Goal: Task Accomplishment & Management: Manage account settings

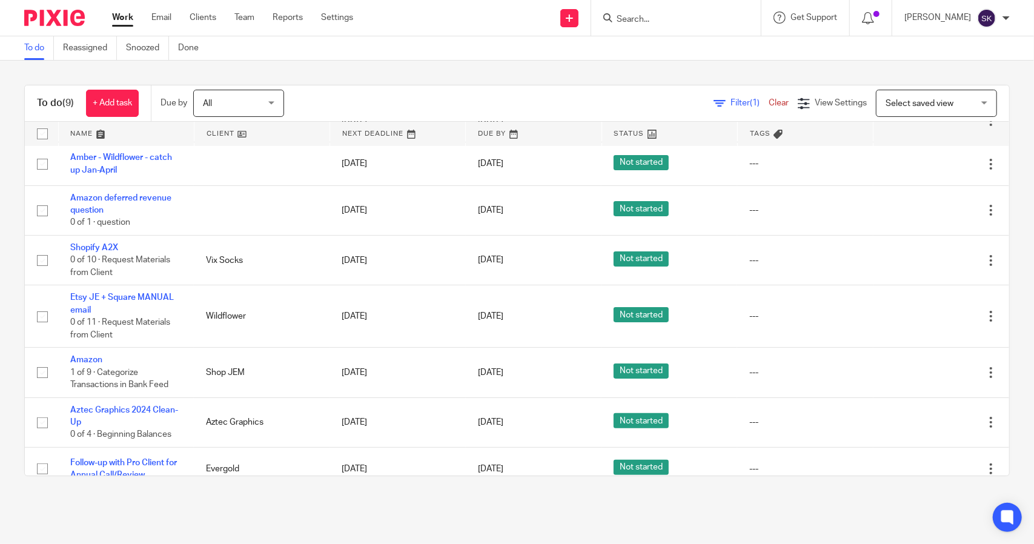
scroll to position [110, 0]
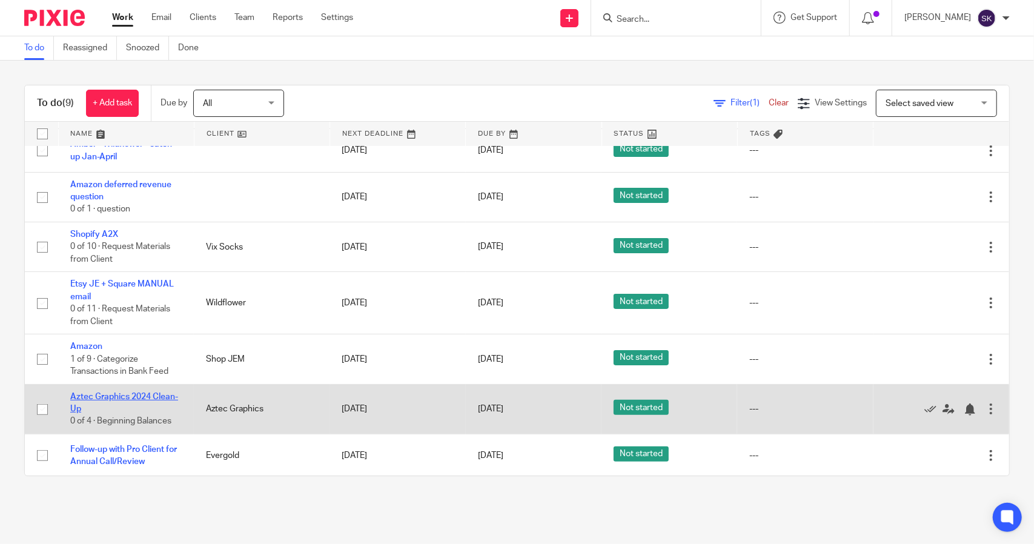
click at [121, 395] on link "Aztec Graphics 2024 Clean-Up" at bounding box center [124, 403] width 108 height 21
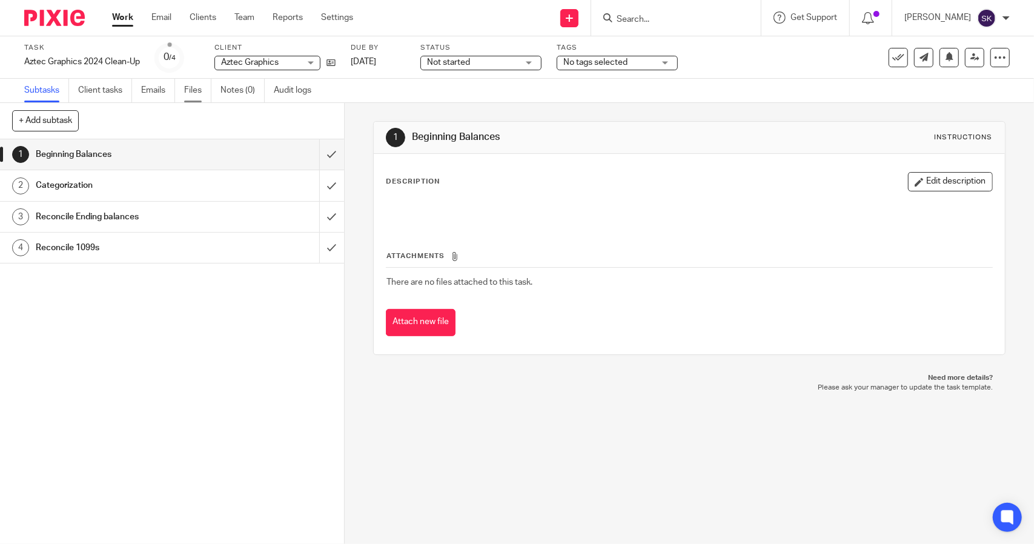
click at [196, 89] on link "Files" at bounding box center [197, 91] width 27 height 24
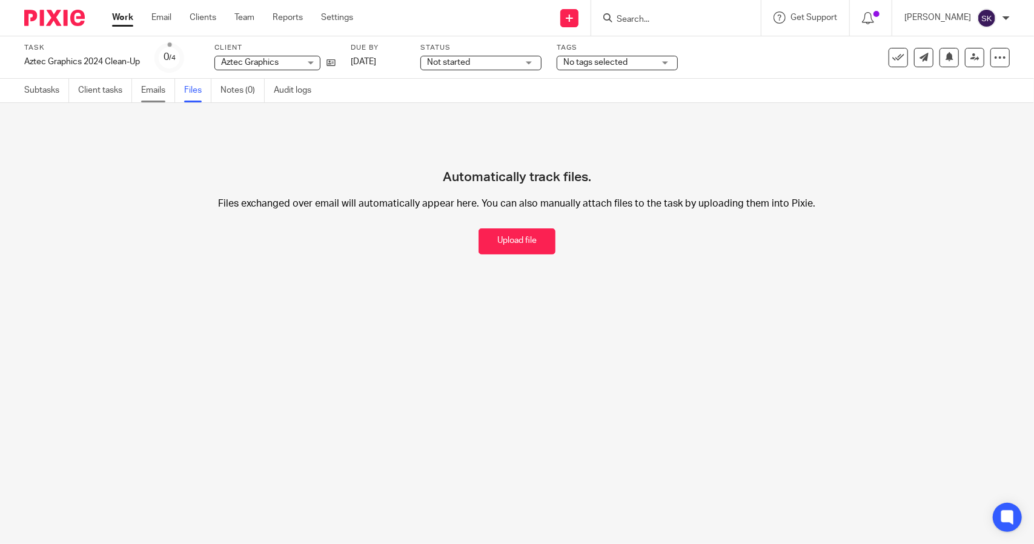
click at [148, 90] on link "Emails" at bounding box center [158, 91] width 34 height 24
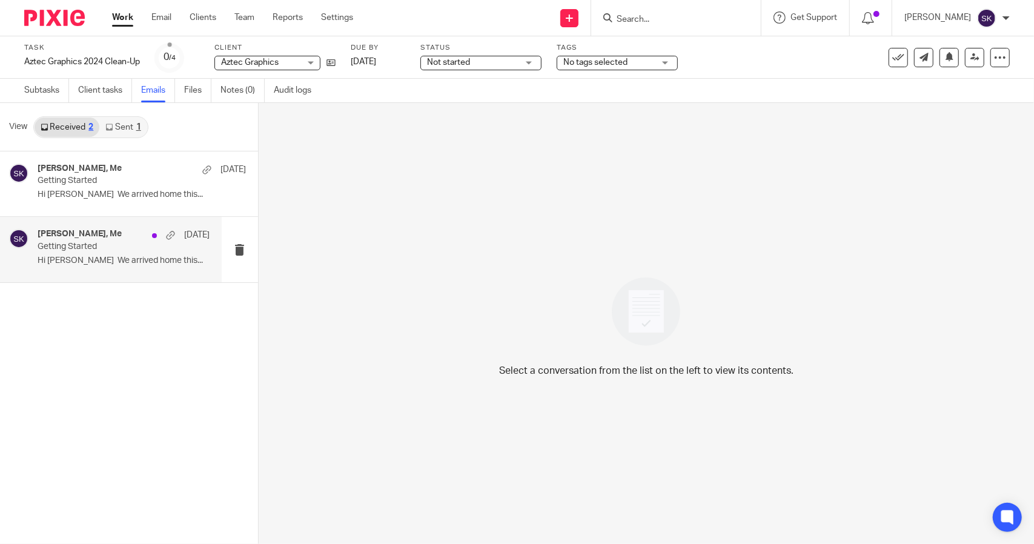
click at [173, 267] on div "Barbara Bailey, Me Jul 20 Getting Started Hi Sarah We arrived home this..." at bounding box center [124, 249] width 172 height 41
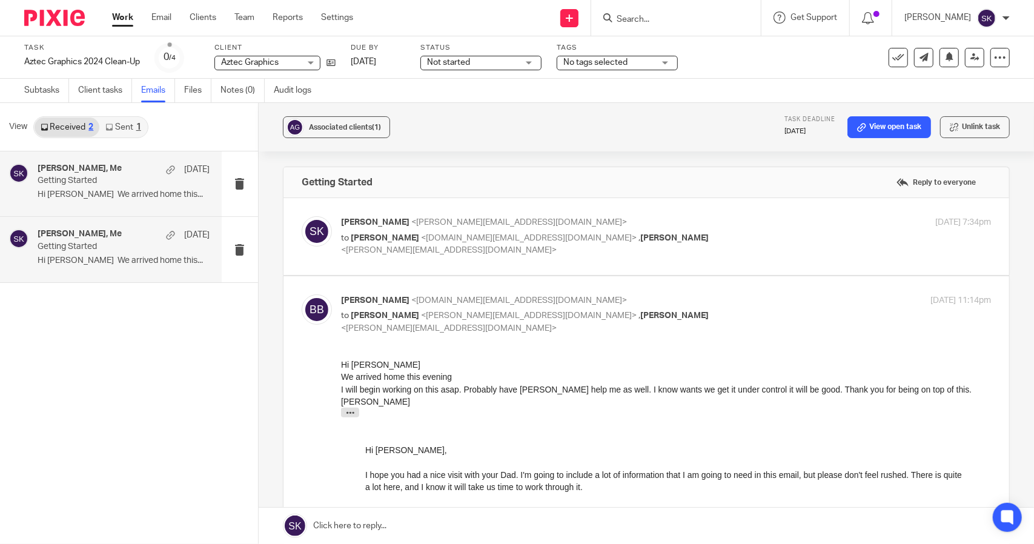
click at [175, 197] on p "Hi Sarah We arrived home this..." at bounding box center [124, 195] width 172 height 10
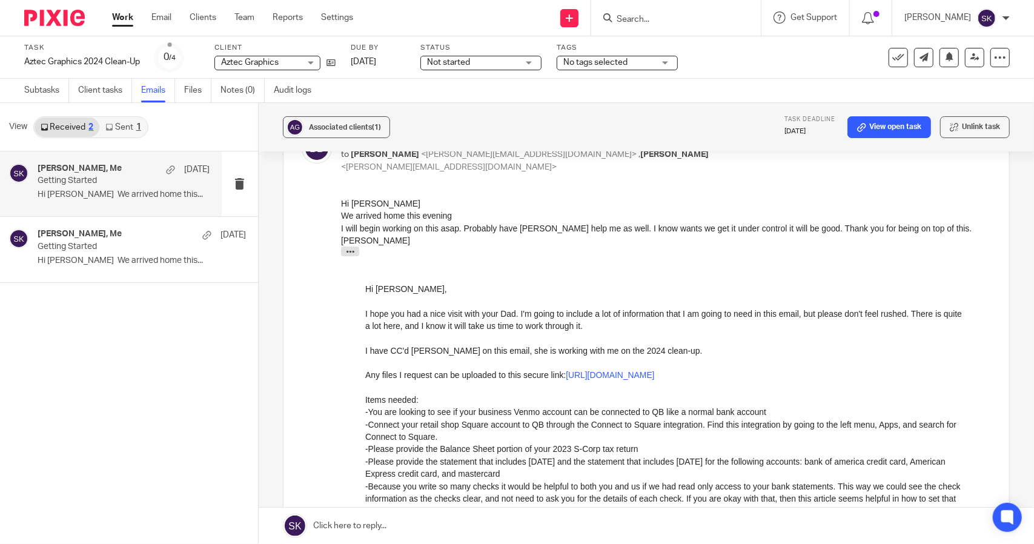
scroll to position [40, 0]
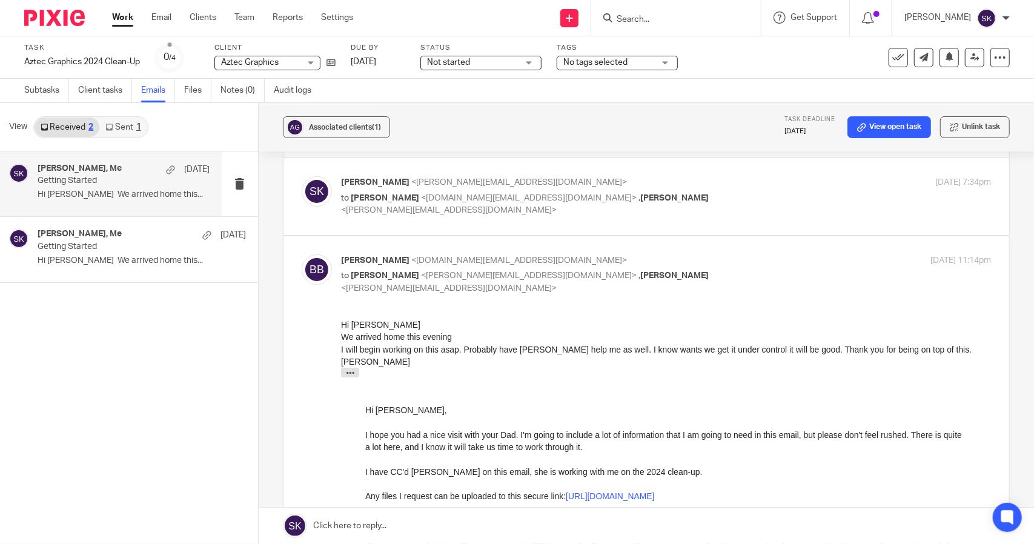
click at [473, 215] on div "Sarah Korhnak <sarah@evergoldaccounting.com> to Barbara Bailey <aztec.graphics@…" at bounding box center [647, 196] width 690 height 41
click at [599, 225] on label at bounding box center [647, 196] width 726 height 77
click at [302, 176] on input "checkbox" at bounding box center [301, 176] width 1 height 1
checkbox input "true"
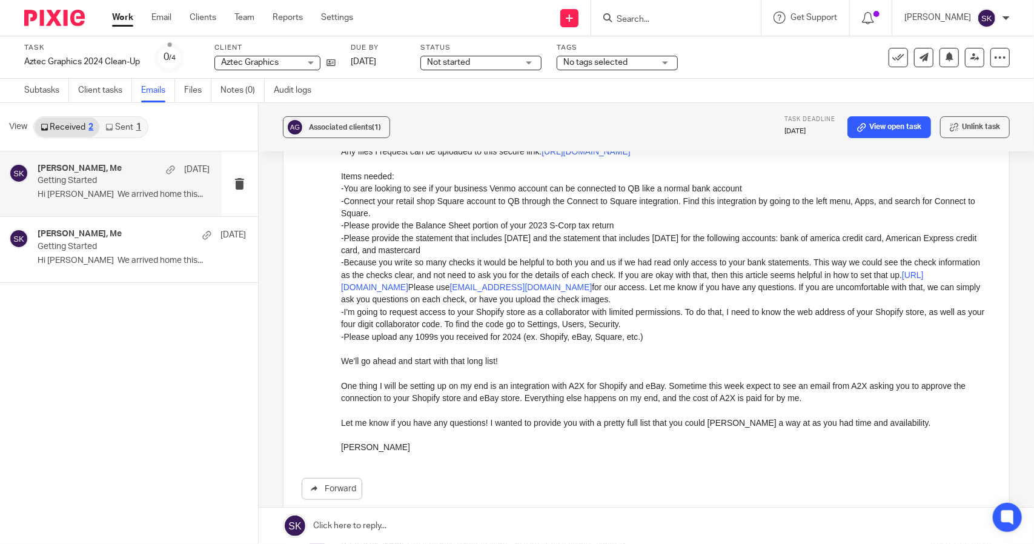
scroll to position [101, 0]
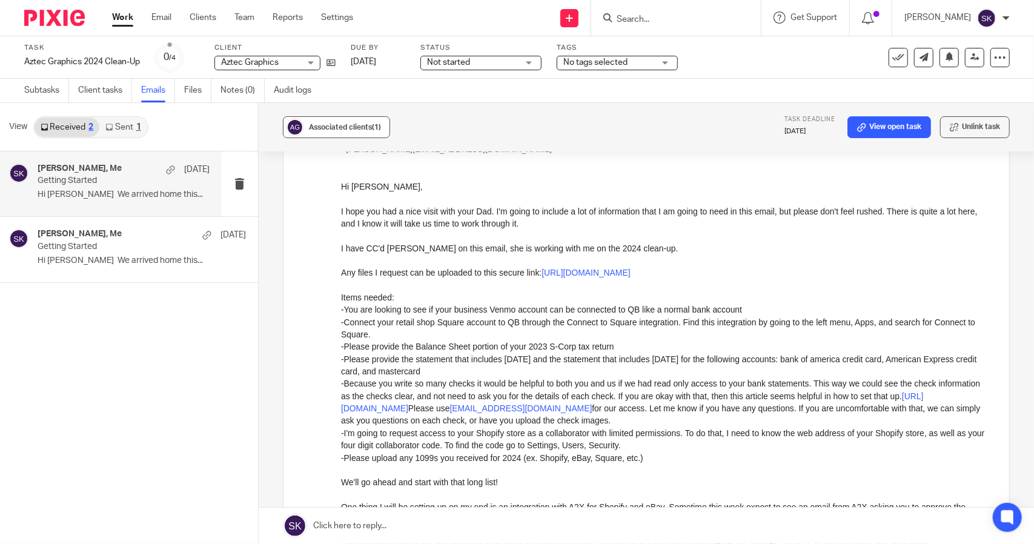
click at [326, 127] on span "Associated clients (1)" at bounding box center [345, 127] width 72 height 7
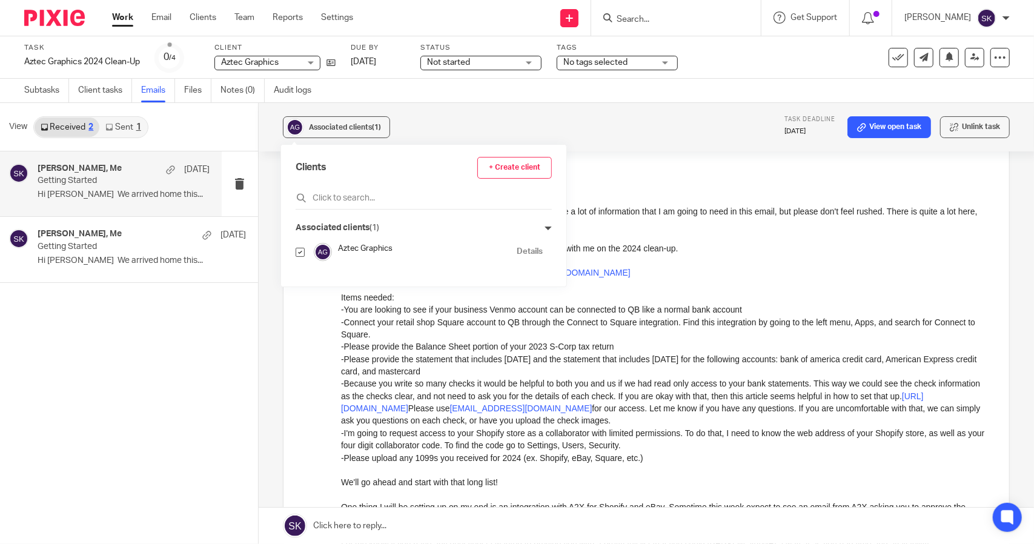
click at [407, 119] on div "Associated clients (1) Task deadline Aug 29, 2025 View open task Unlink task" at bounding box center [647, 127] width 776 height 48
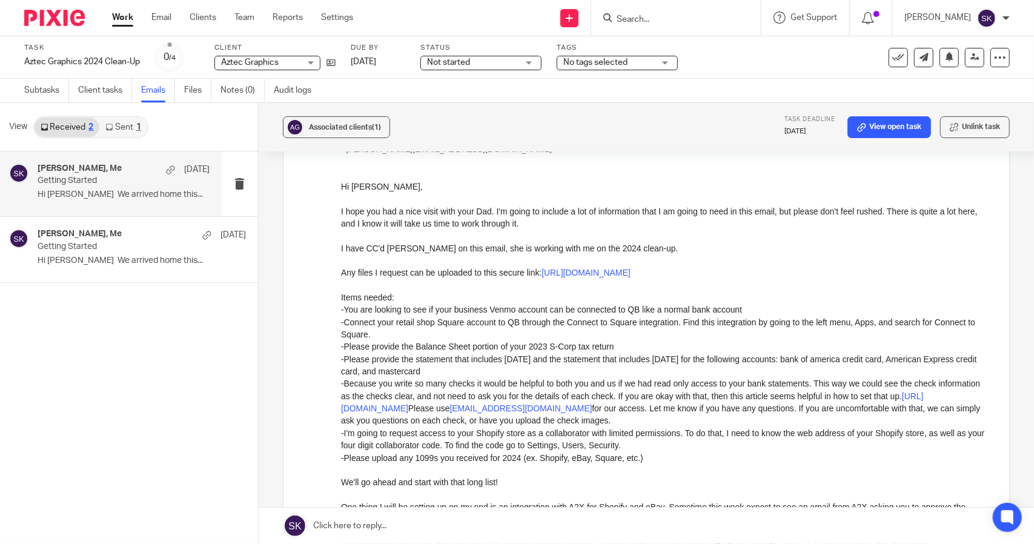
click at [126, 125] on link "Sent 1" at bounding box center [122, 127] width 47 height 19
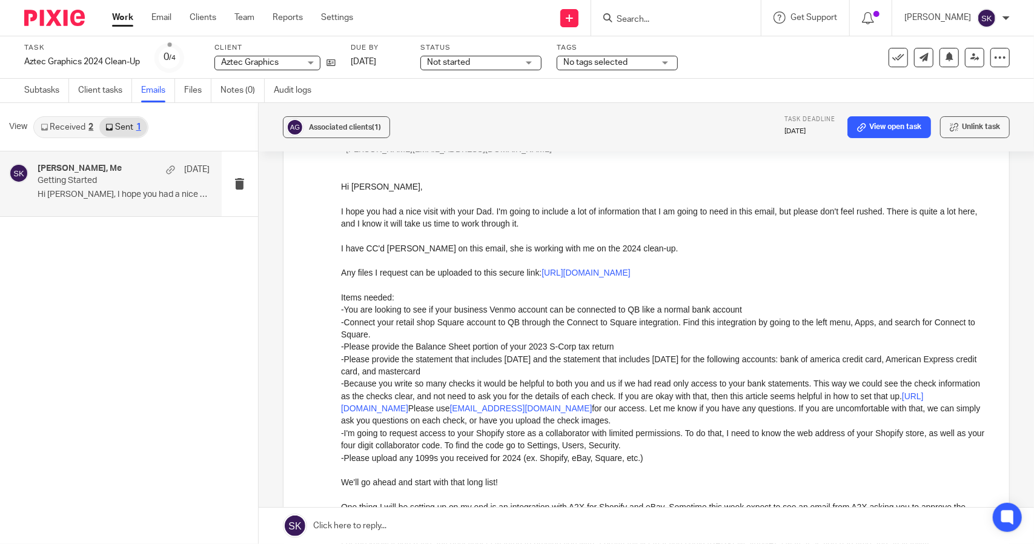
click at [139, 210] on div "Barbara Bailey, Me Jul 20 Getting Started Hi Barbara, I hope you had a nice vis…" at bounding box center [111, 183] width 222 height 65
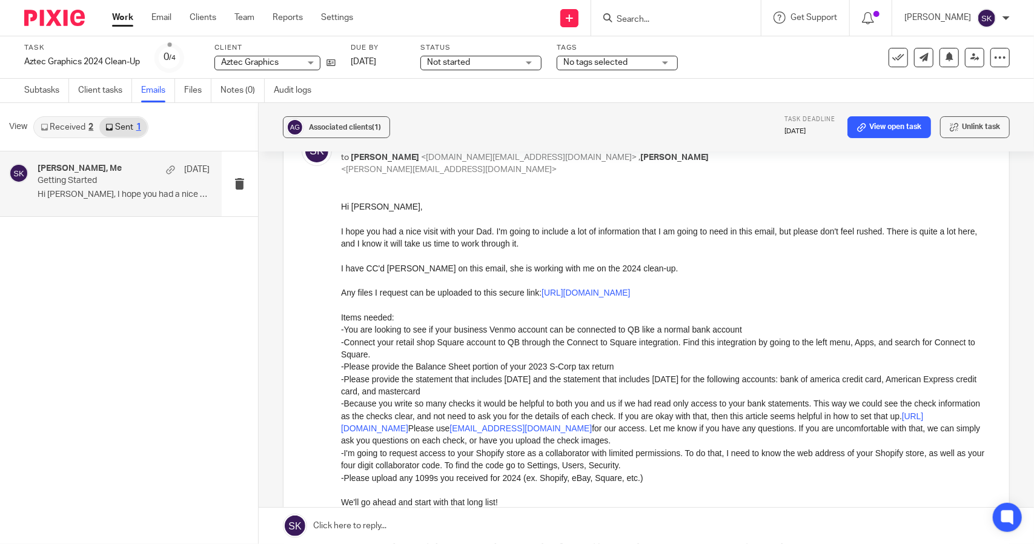
scroll to position [0, 0]
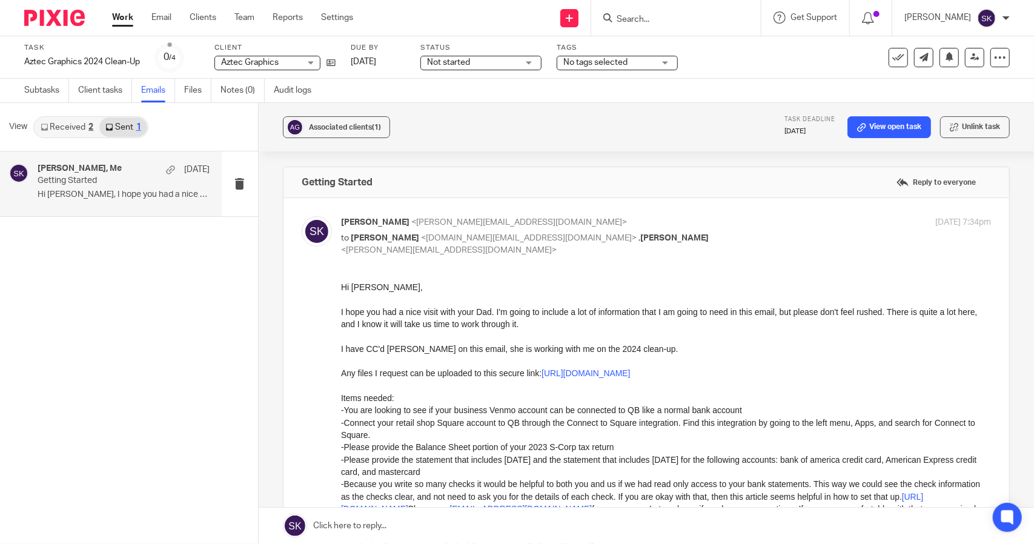
click at [68, 127] on link "Received 2" at bounding box center [67, 127] width 65 height 19
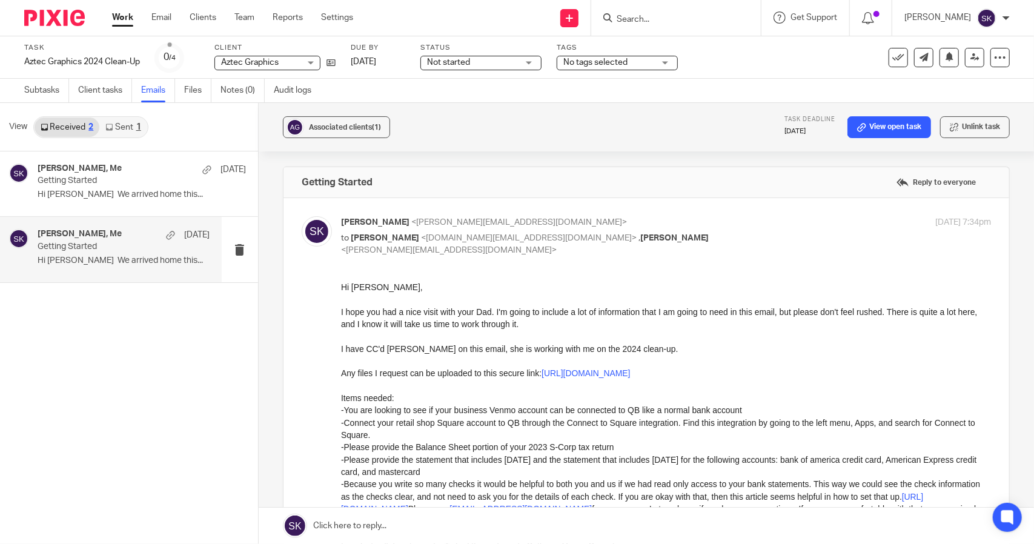
click at [172, 256] on p "Hi Sarah We arrived home this..." at bounding box center [124, 261] width 172 height 10
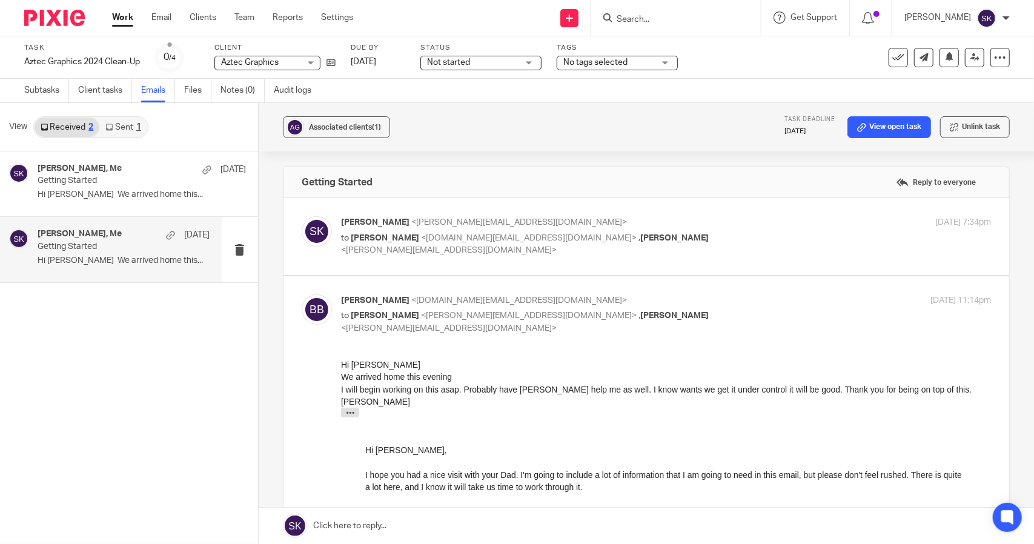
click at [670, 264] on label at bounding box center [647, 236] width 726 height 77
click at [302, 216] on input "checkbox" at bounding box center [301, 216] width 1 height 1
checkbox input "true"
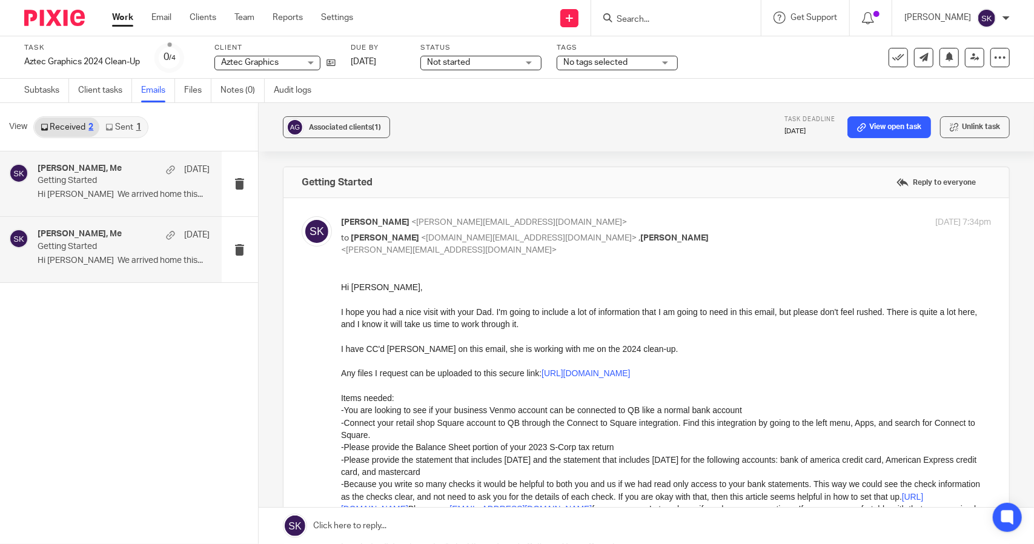
click at [185, 198] on p "Hi [PERSON_NAME] We arrived home this..." at bounding box center [124, 195] width 172 height 10
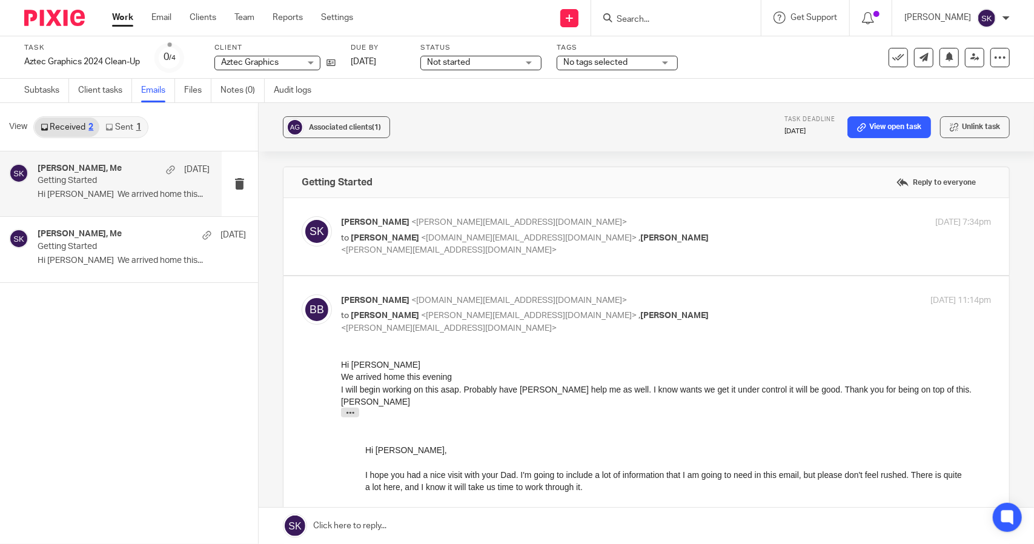
click at [563, 263] on label at bounding box center [647, 236] width 726 height 77
click at [302, 216] on input "checkbox" at bounding box center [301, 216] width 1 height 1
checkbox input "true"
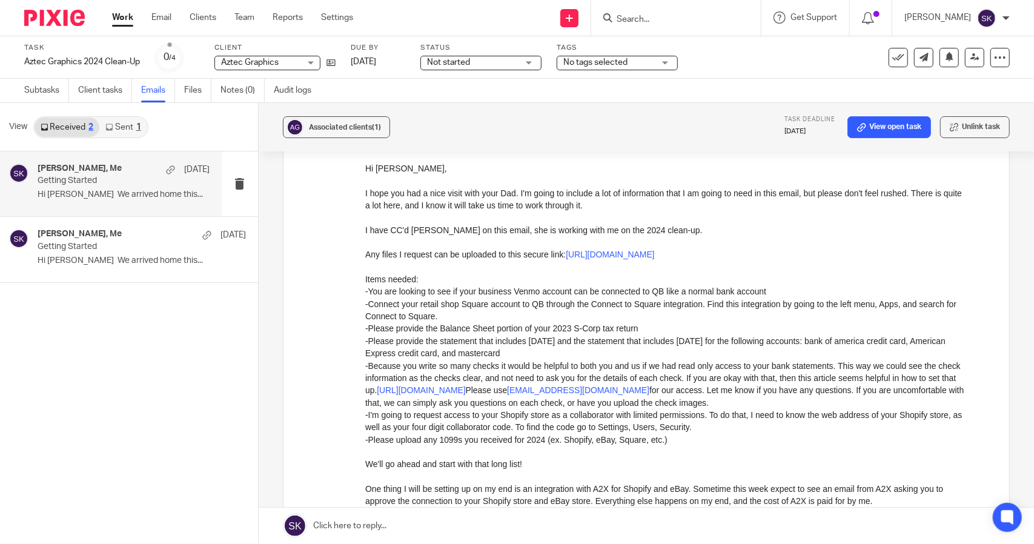
scroll to position [565, 0]
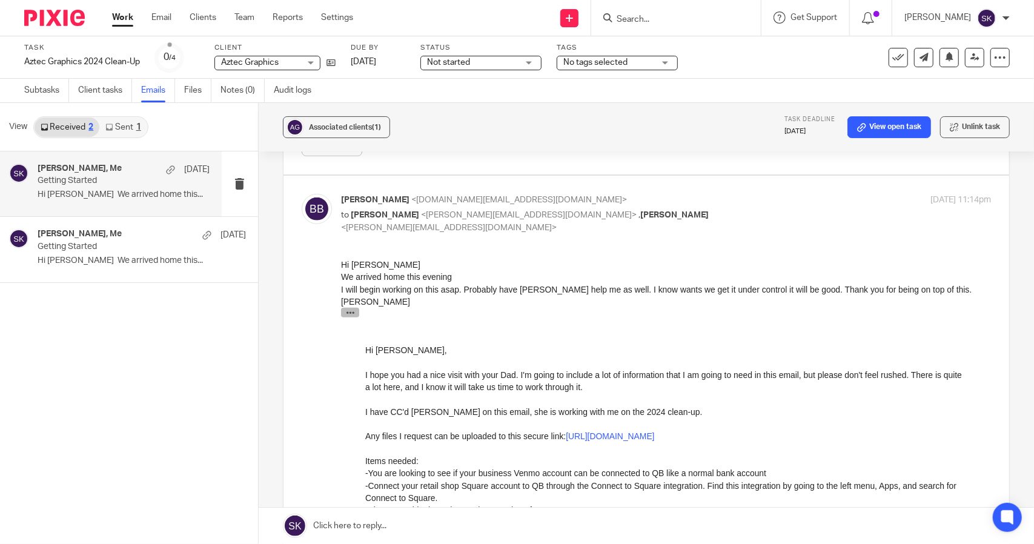
click at [344, 313] on button "button" at bounding box center [350, 312] width 18 height 10
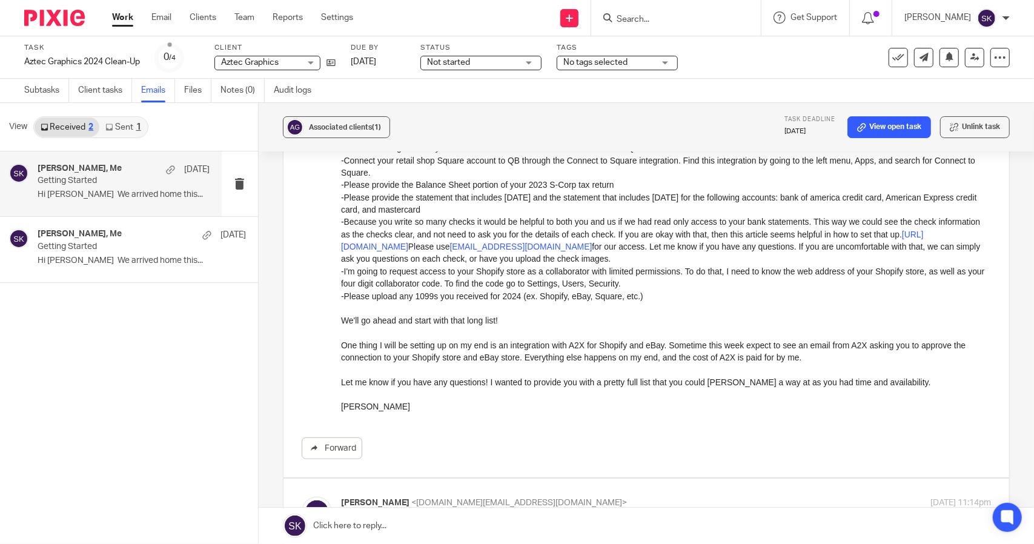
scroll to position [20, 0]
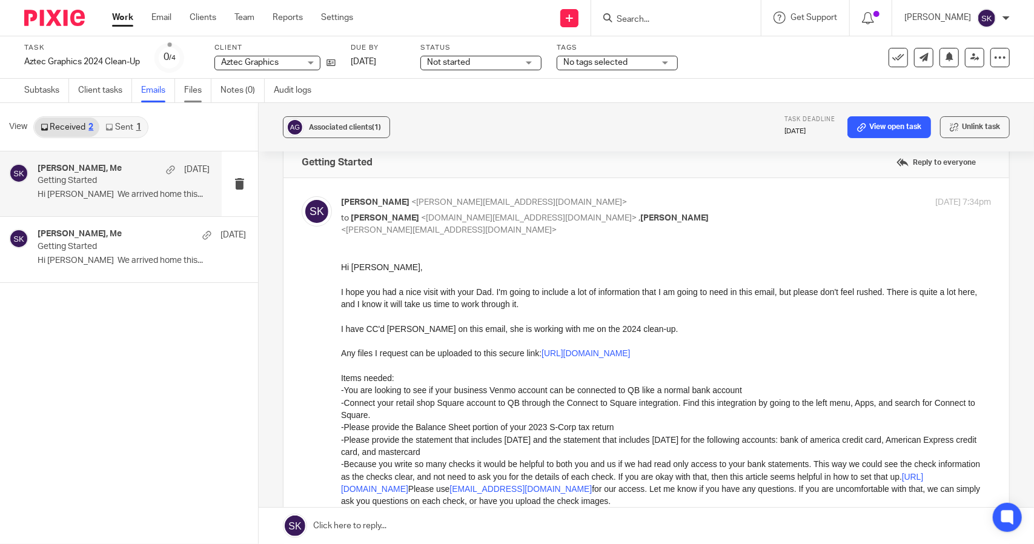
click at [190, 95] on link "Files" at bounding box center [197, 91] width 27 height 24
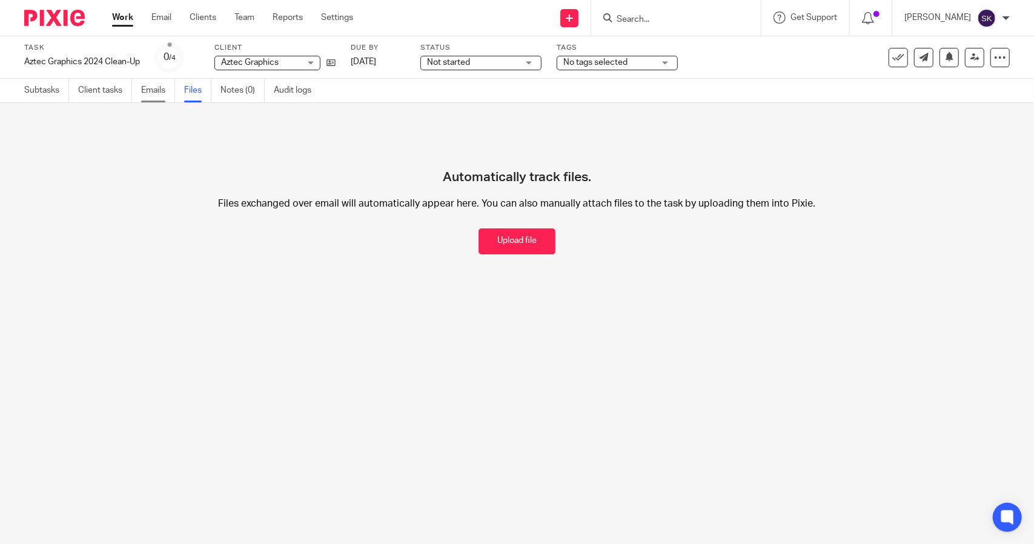
click at [158, 87] on link "Emails" at bounding box center [158, 91] width 34 height 24
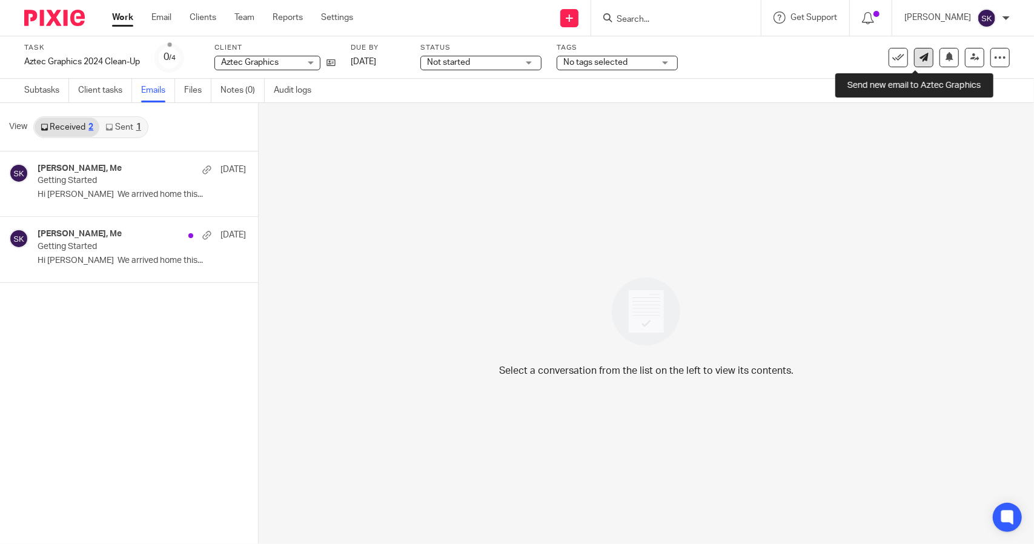
click at [920, 53] on icon at bounding box center [924, 57] width 9 height 9
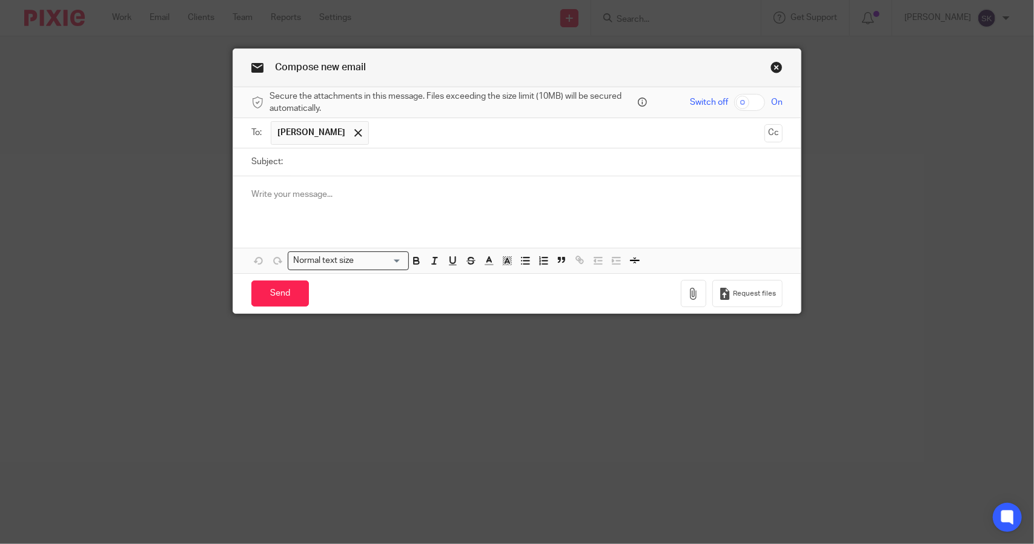
click at [400, 137] on input "text" at bounding box center [567, 133] width 384 height 24
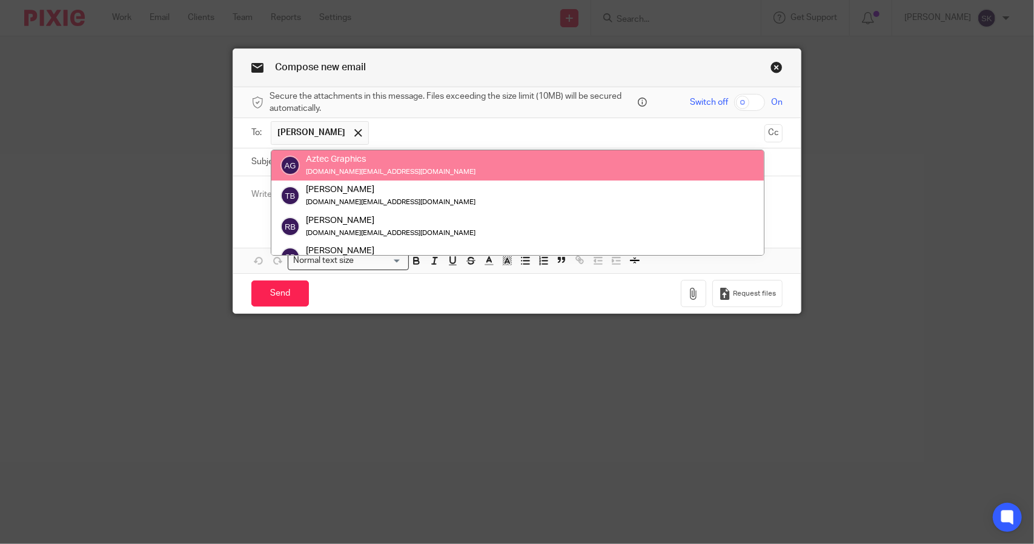
click at [415, 173] on div "Aztec Graphics [DOMAIN_NAME][EMAIL_ADDRESS][DOMAIN_NAME]" at bounding box center [518, 165] width 474 height 24
click at [439, 166] on div "Aztec Graphics [DOMAIN_NAME][EMAIL_ADDRESS][DOMAIN_NAME]" at bounding box center [518, 165] width 474 height 24
click at [772, 69] on link "Close this dialog window" at bounding box center [777, 69] width 12 height 16
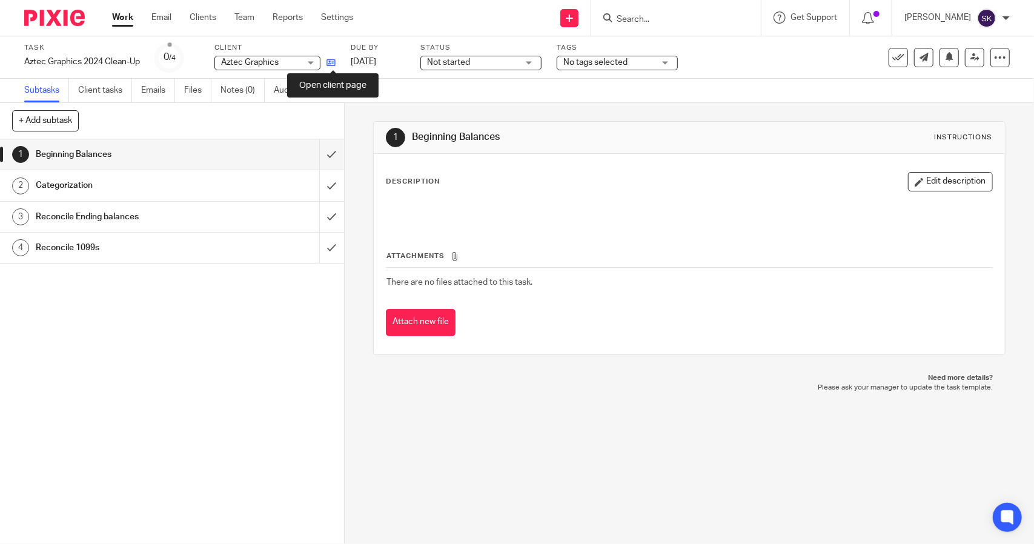
click at [330, 62] on icon at bounding box center [331, 62] width 9 height 9
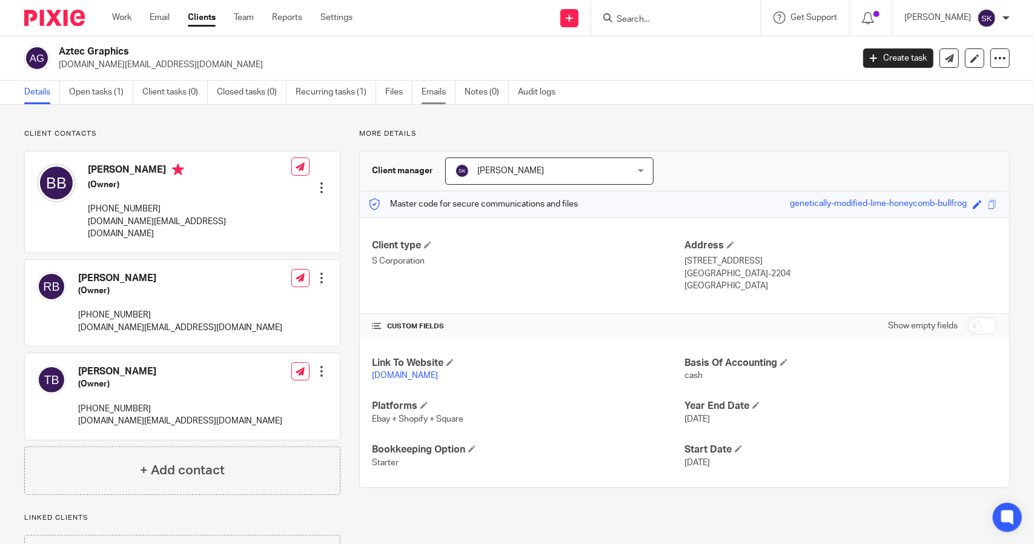
click at [432, 94] on link "Emails" at bounding box center [439, 93] width 34 height 24
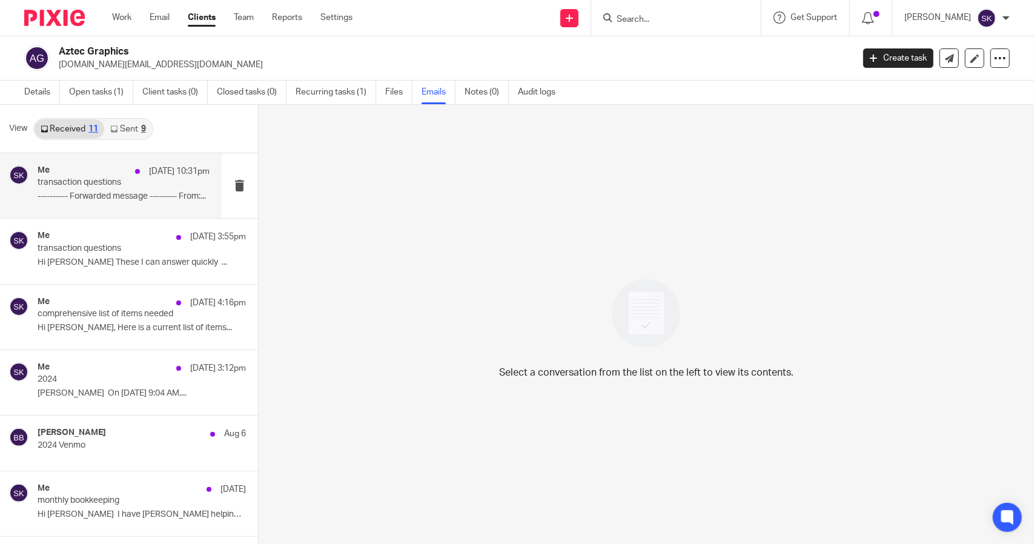
click at [135, 208] on div "Me [DATE] 10:31pm transaction questions ---------- Forwarded message --------- …" at bounding box center [111, 185] width 222 height 65
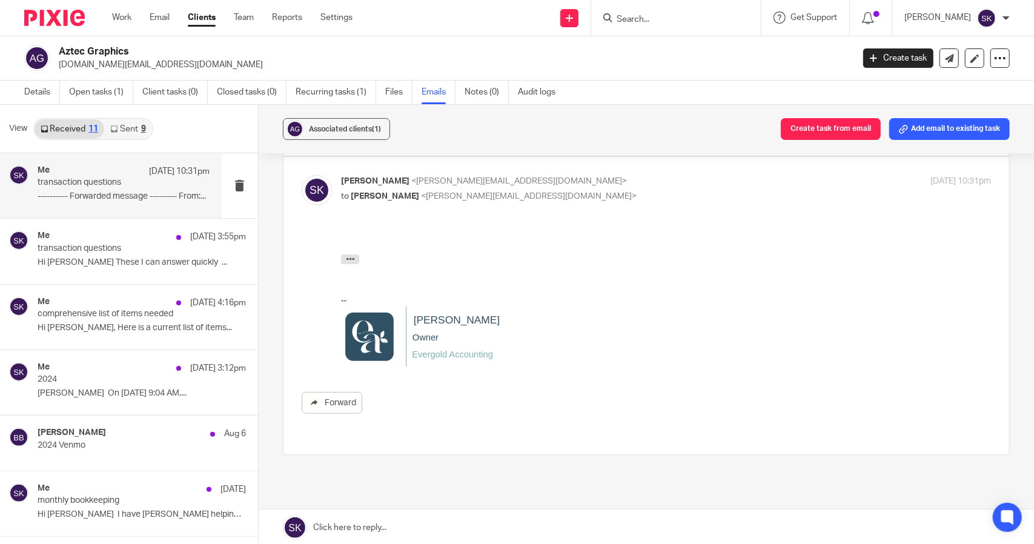
scroll to position [175, 0]
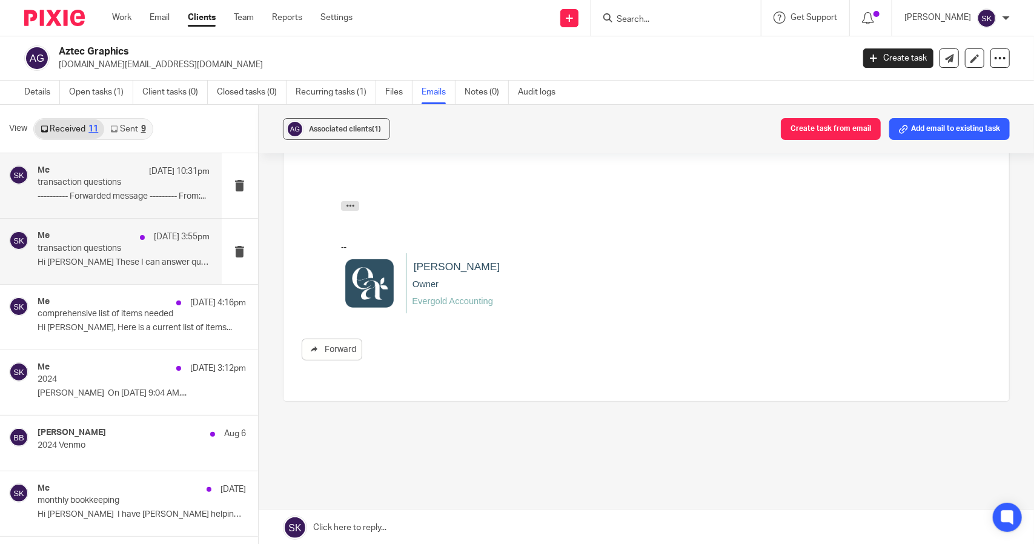
click at [116, 271] on div "Me [DATE] 3:55pm transaction questions Hi [PERSON_NAME] These I can answer quic…" at bounding box center [124, 251] width 172 height 41
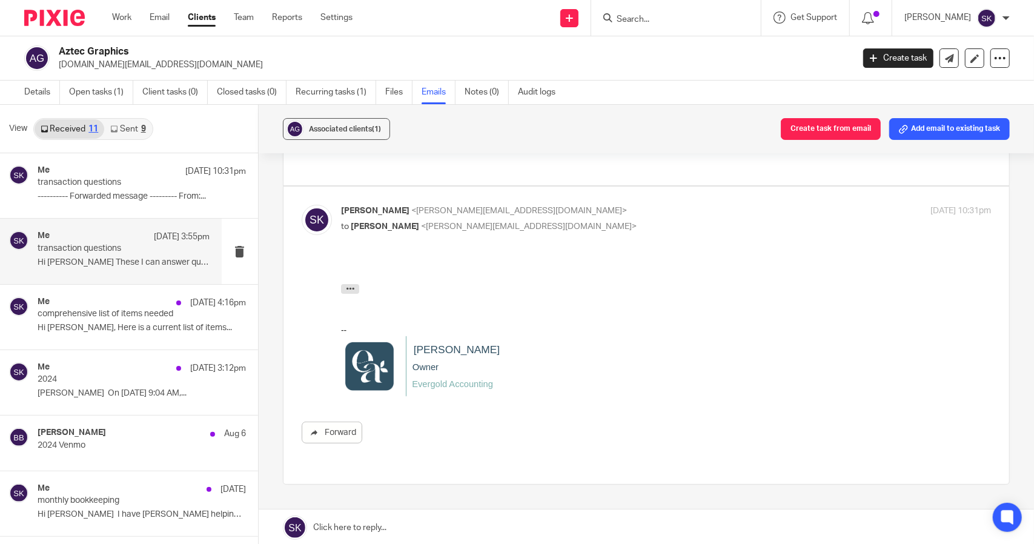
scroll to position [252, 0]
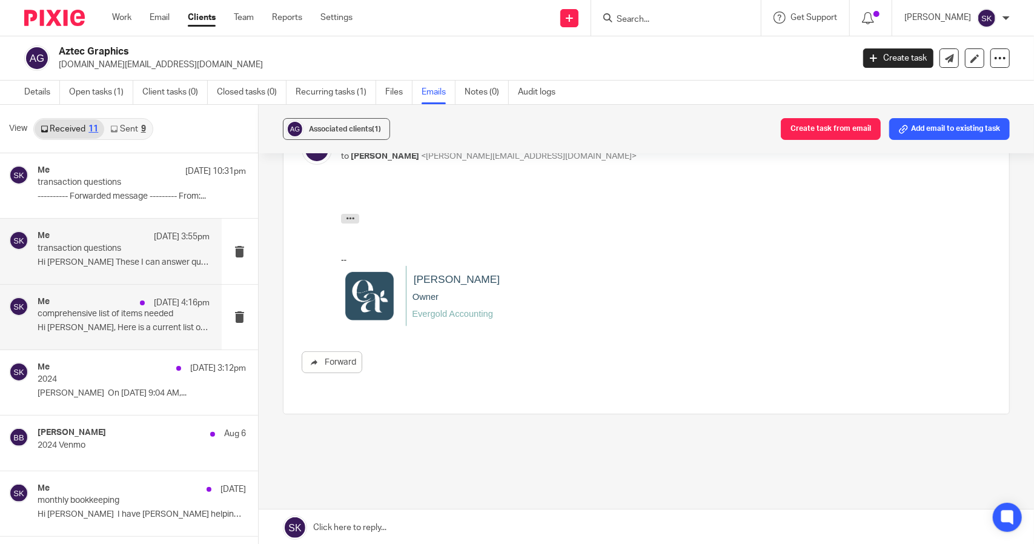
click at [101, 316] on p "comprehensive list of items needed" at bounding box center [107, 314] width 138 height 10
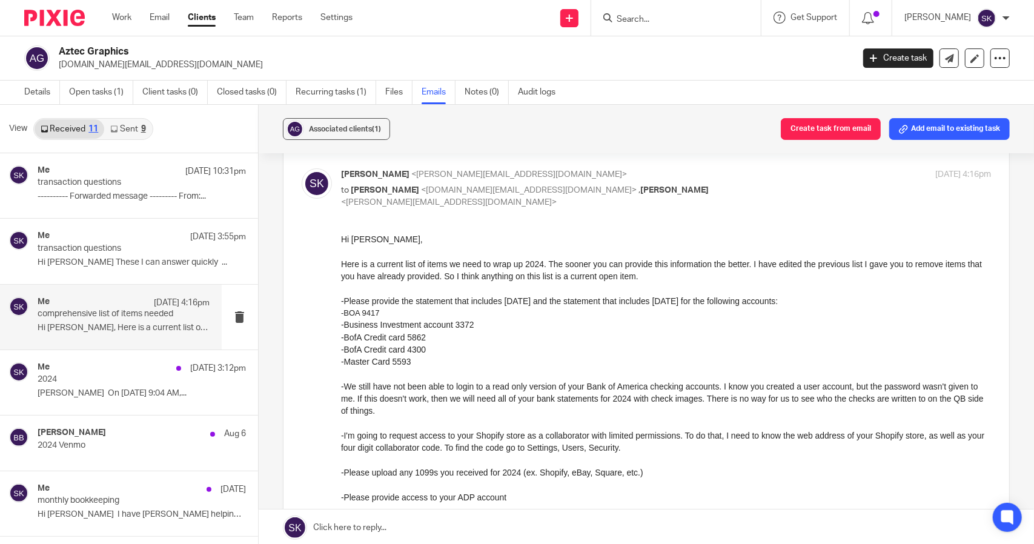
scroll to position [0, 0]
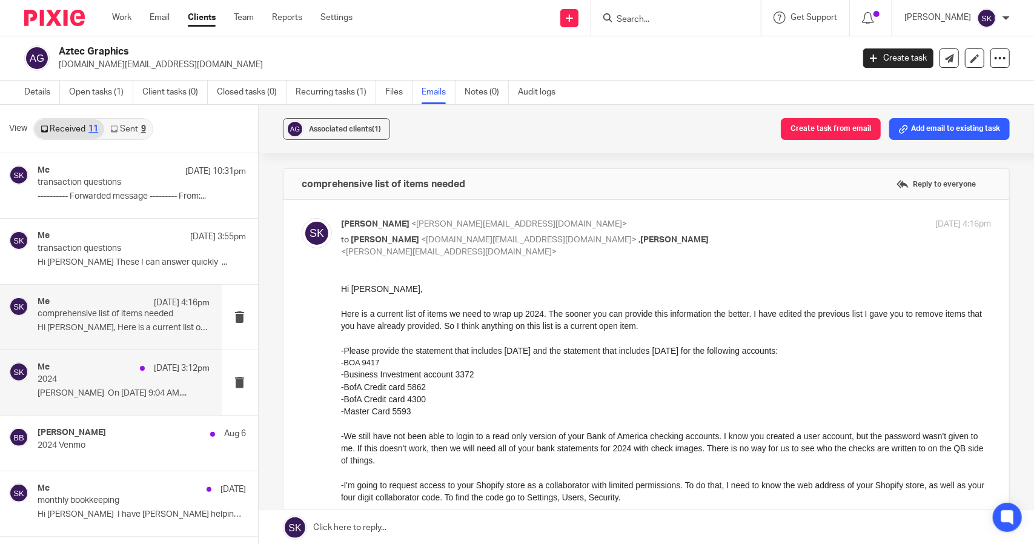
click at [97, 376] on p "2024" at bounding box center [107, 380] width 138 height 10
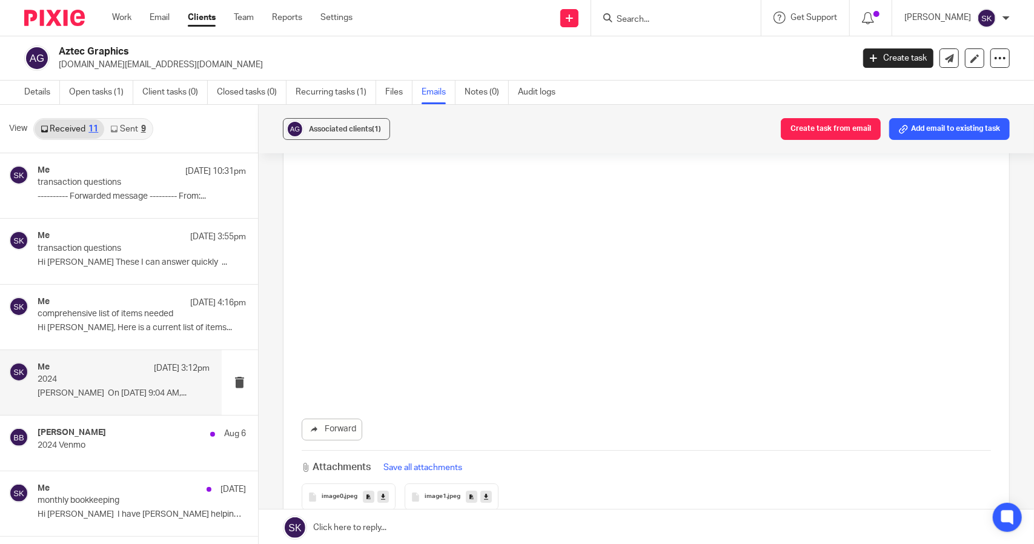
scroll to position [2825, 0]
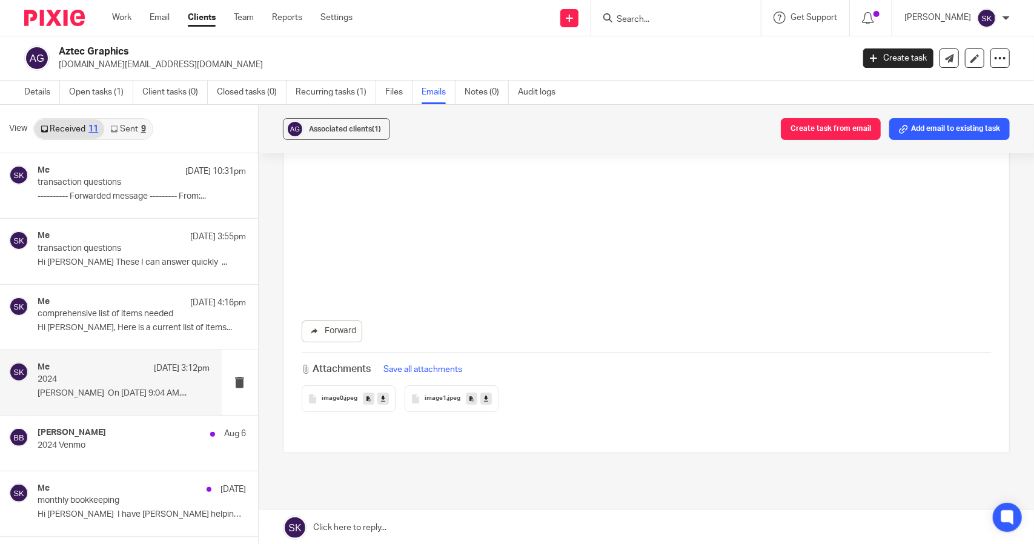
click at [413, 363] on button "Save all attachments" at bounding box center [423, 369] width 86 height 13
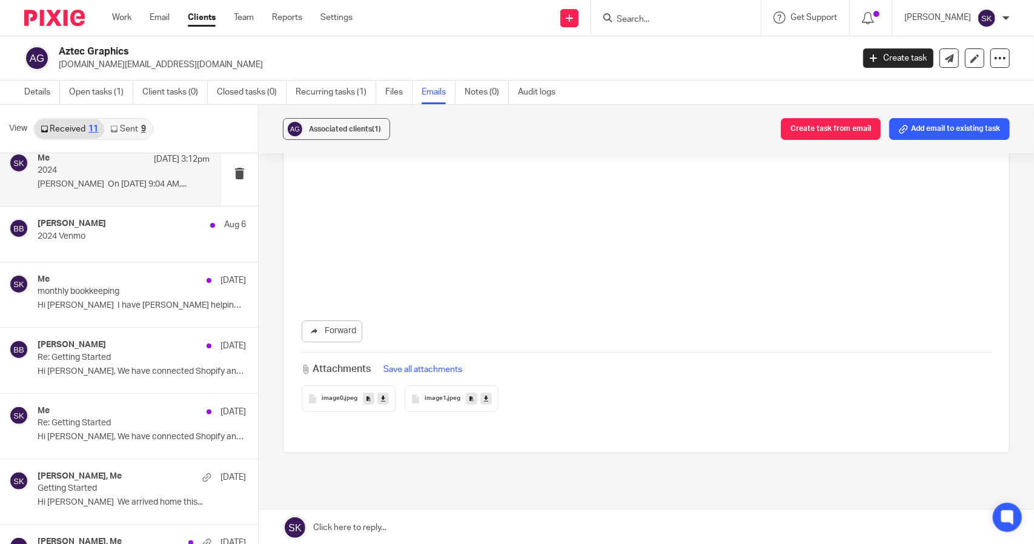
scroll to position [211, 0]
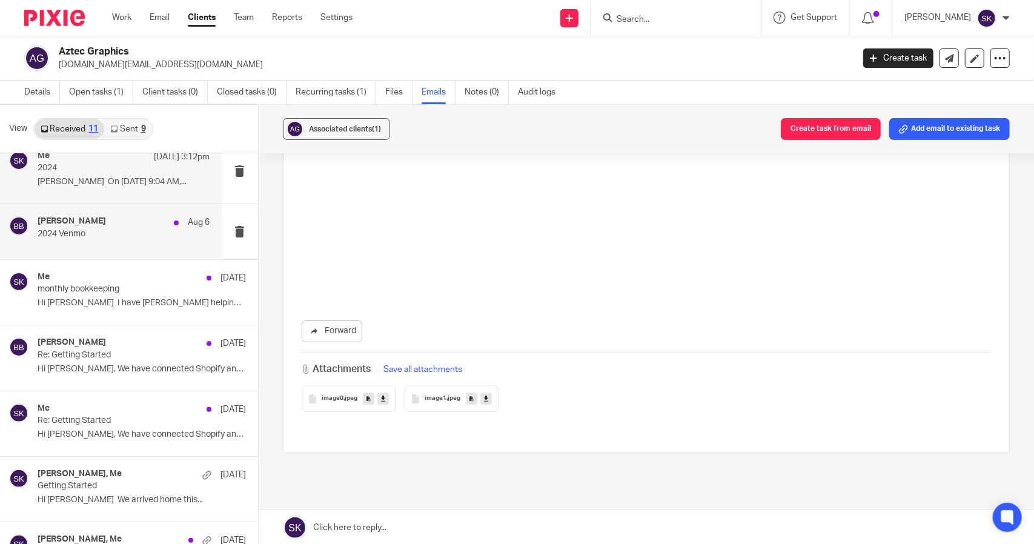
click at [162, 233] on p "2024 Venmo" at bounding box center [107, 234] width 138 height 10
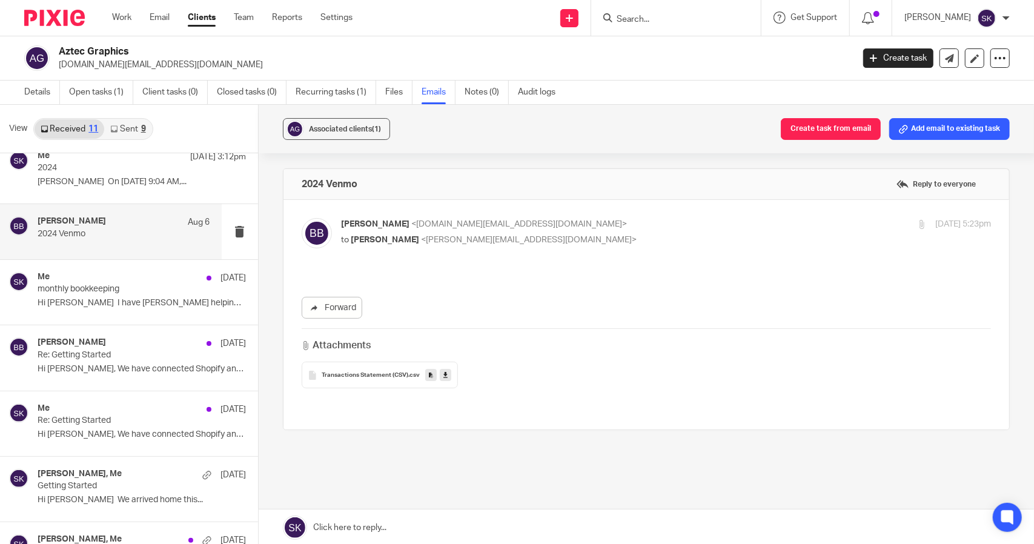
scroll to position [28, 0]
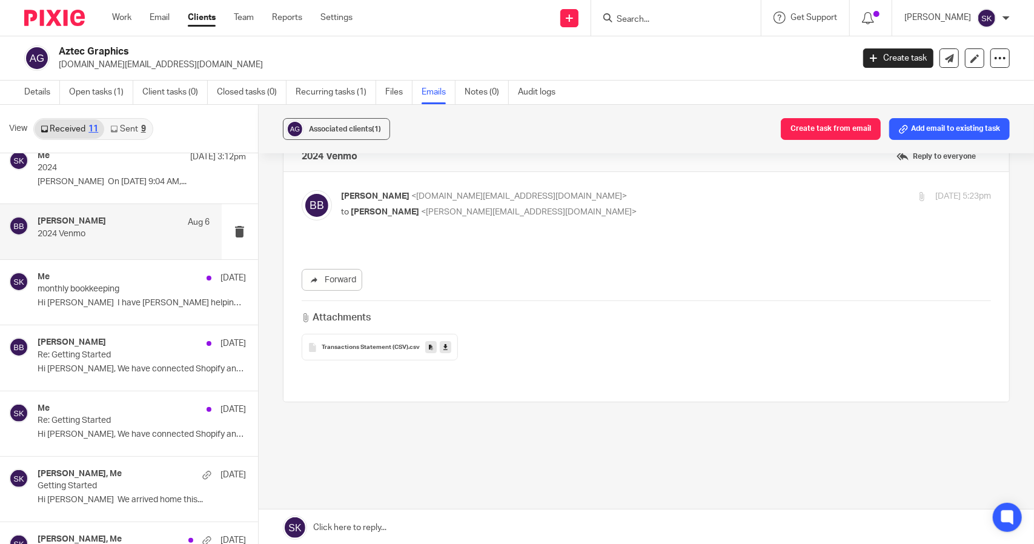
click at [399, 344] on span "Transactions Statement (CSV)" at bounding box center [365, 347] width 87 height 7
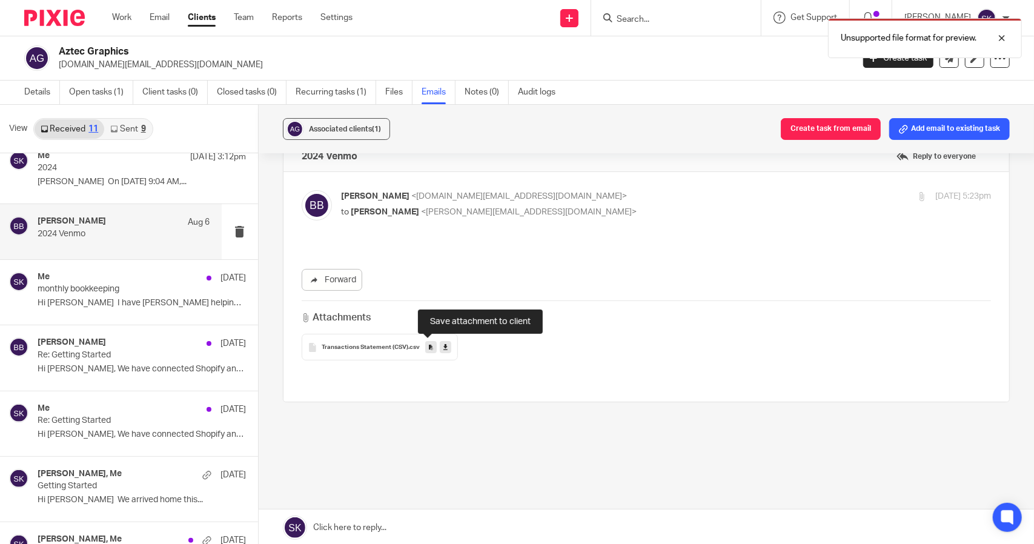
click at [429, 345] on icon at bounding box center [431, 347] width 4 height 9
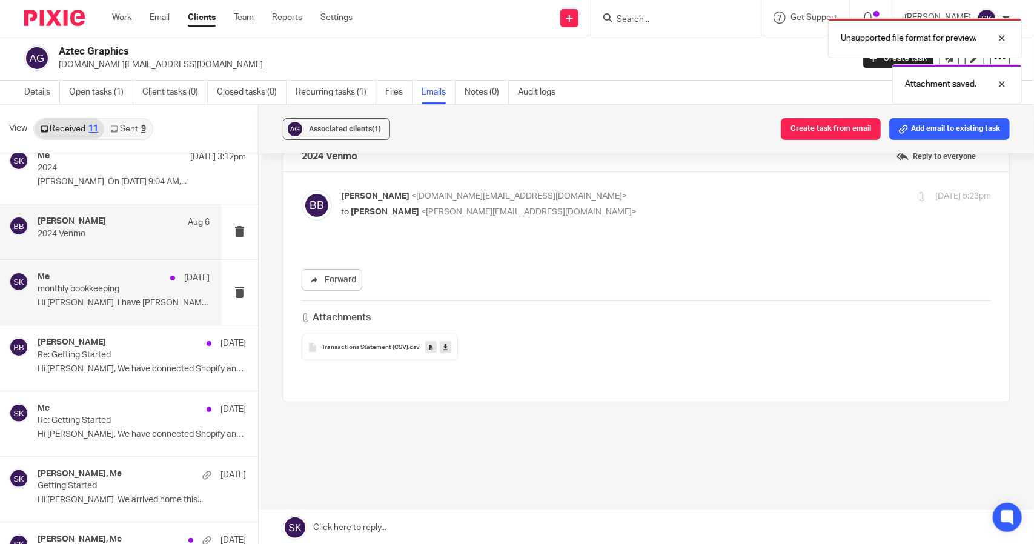
click at [99, 311] on div "Me Aug 4 monthly bookkeeping Hi Sarah I have Tim helping me and should..." at bounding box center [124, 292] width 172 height 41
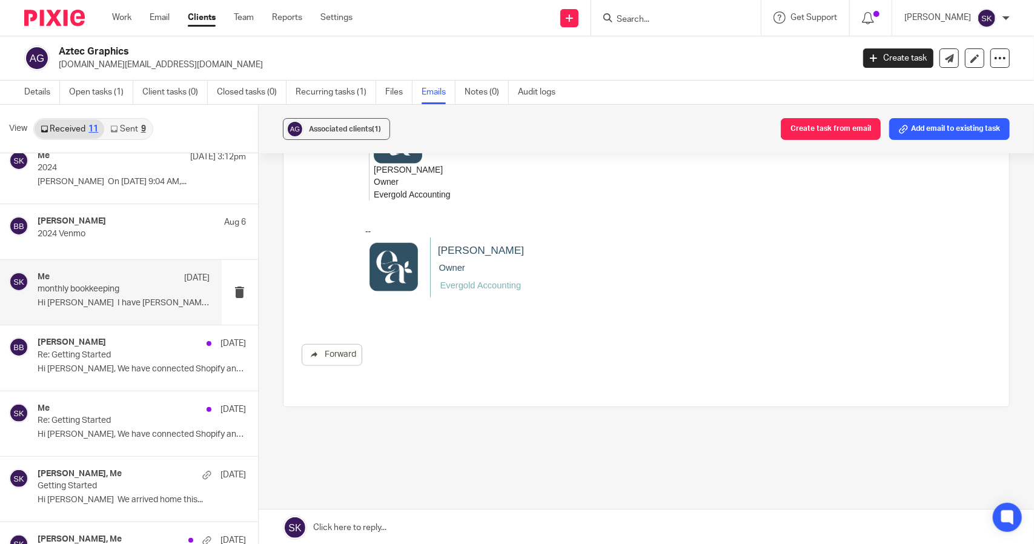
scroll to position [671, 0]
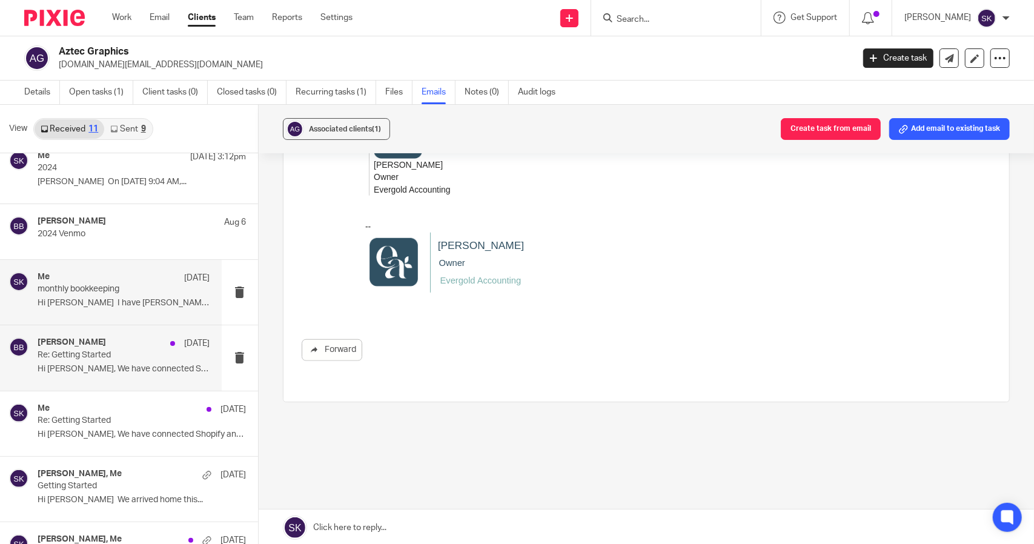
click at [134, 353] on p "Re: Getting Started" at bounding box center [107, 355] width 138 height 10
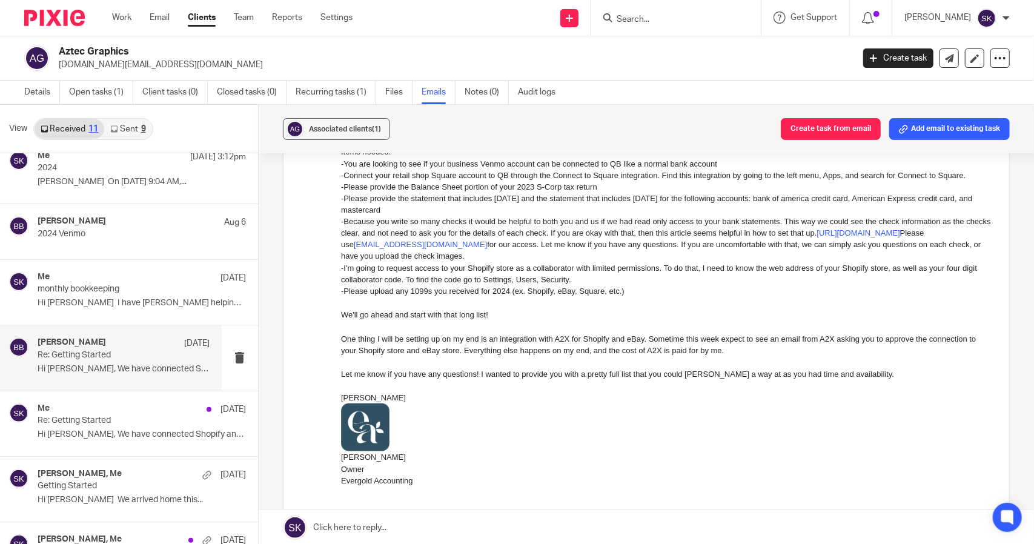
scroll to position [727, 0]
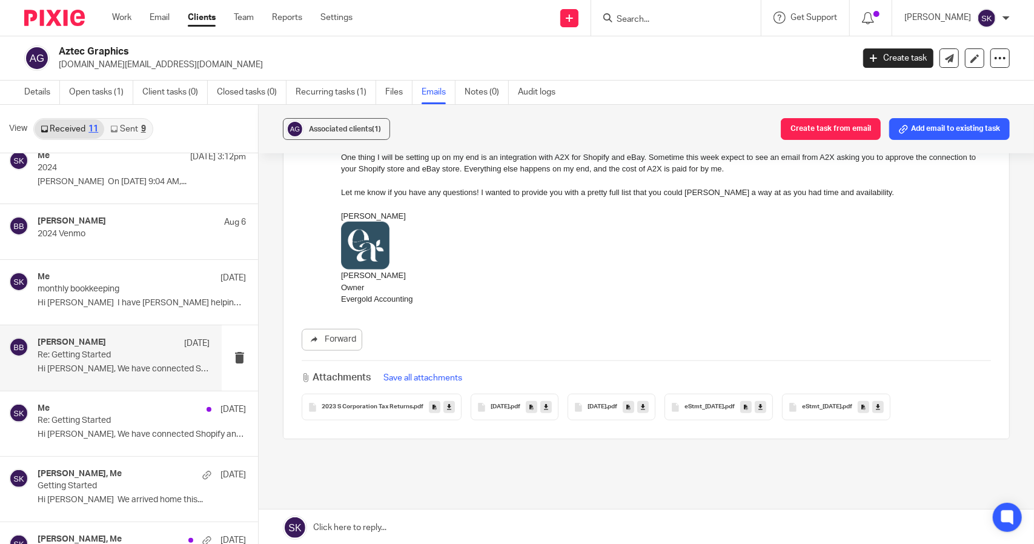
click at [407, 379] on button "Save all attachments" at bounding box center [423, 377] width 86 height 13
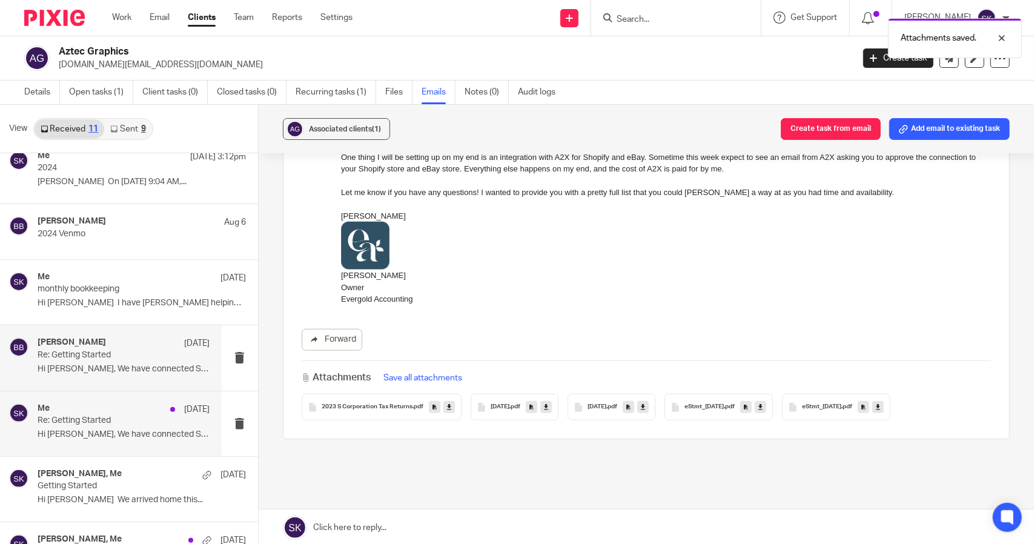
click at [124, 445] on div "Me Jul 25 Re: Getting Started Hi Sarah, We have connected Shopify and..." at bounding box center [111, 423] width 222 height 65
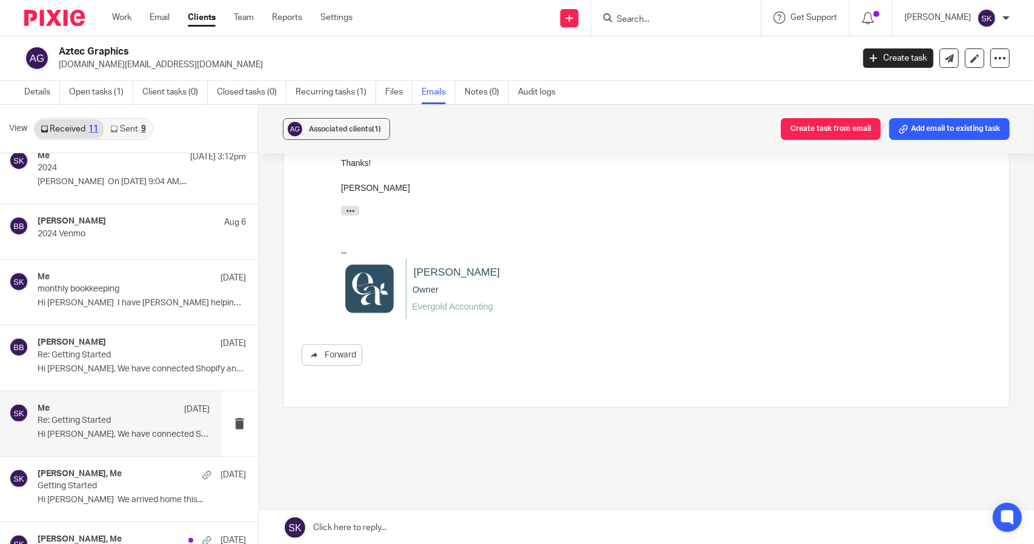
scroll to position [490, 0]
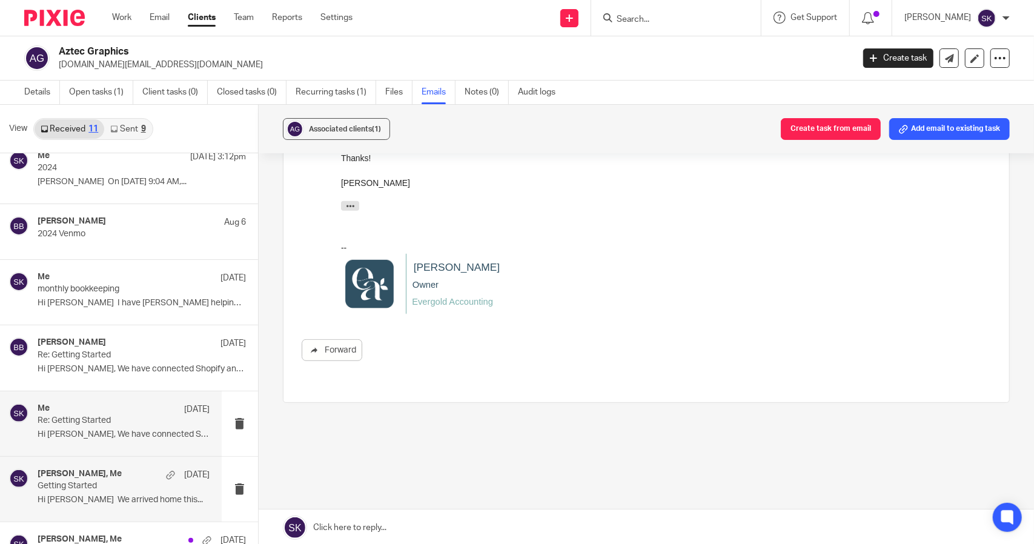
click at [144, 475] on div "Barbara Bailey, Me Jul 20" at bounding box center [124, 475] width 172 height 12
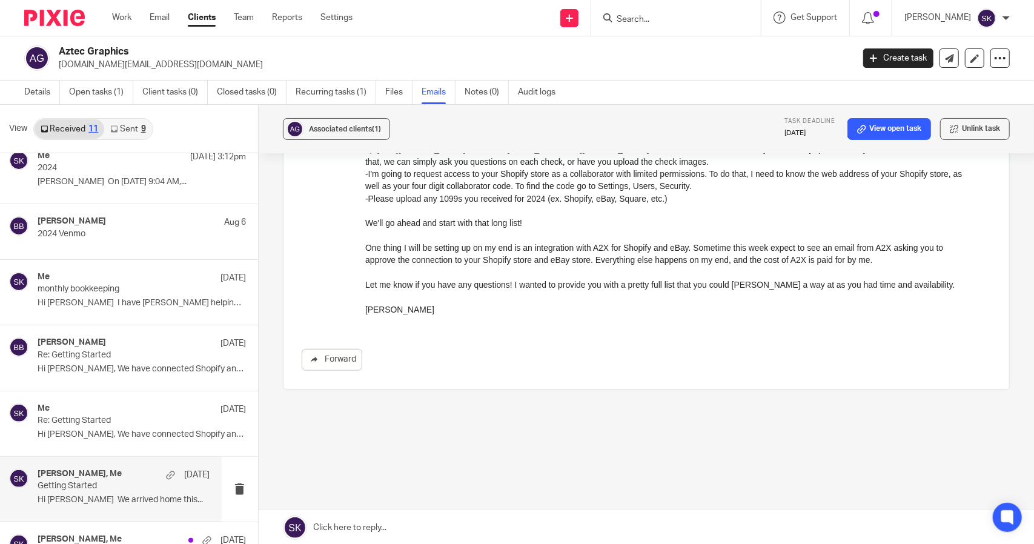
scroll to position [317, 0]
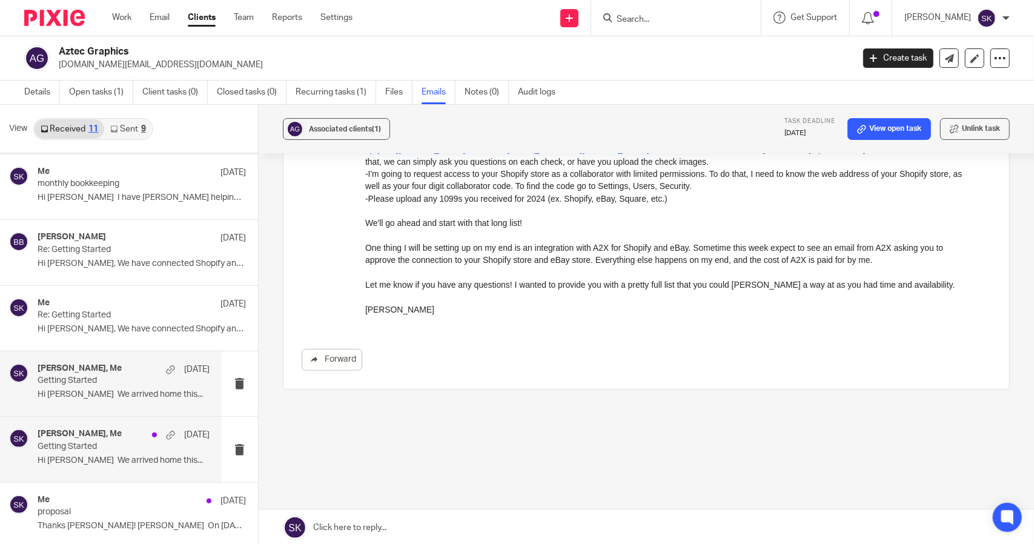
click at [147, 446] on p "Getting Started" at bounding box center [107, 447] width 138 height 10
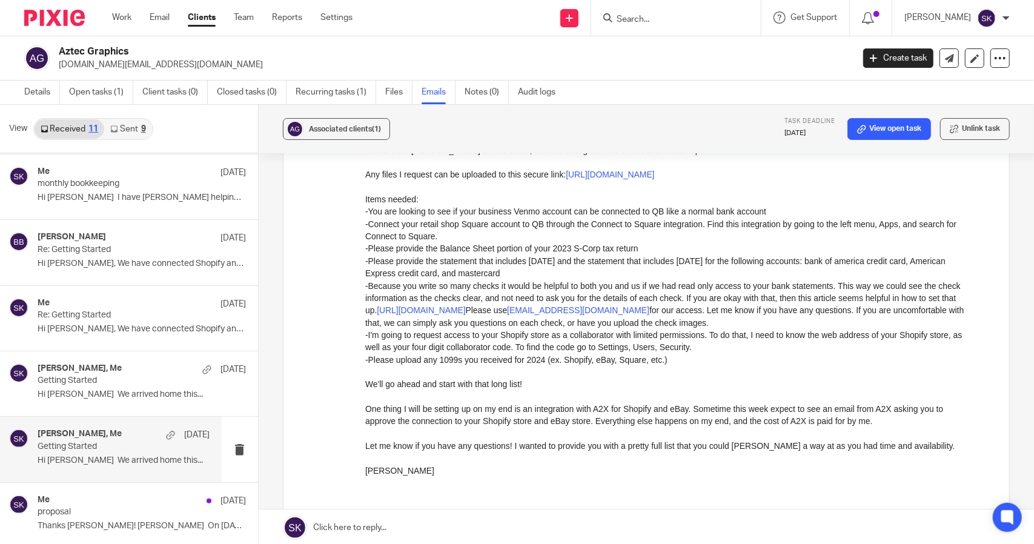
scroll to position [525, 0]
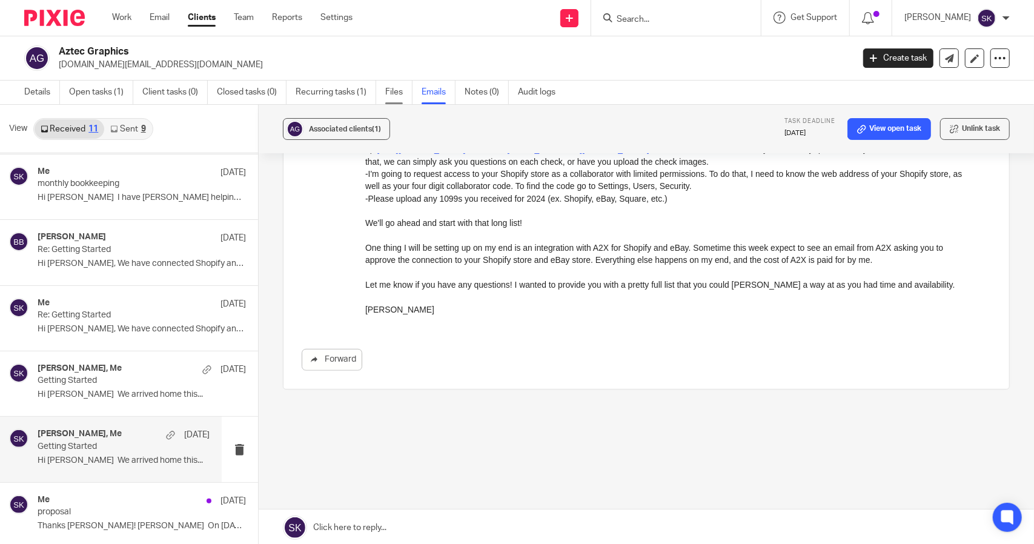
click at [398, 89] on link "Files" at bounding box center [398, 93] width 27 height 24
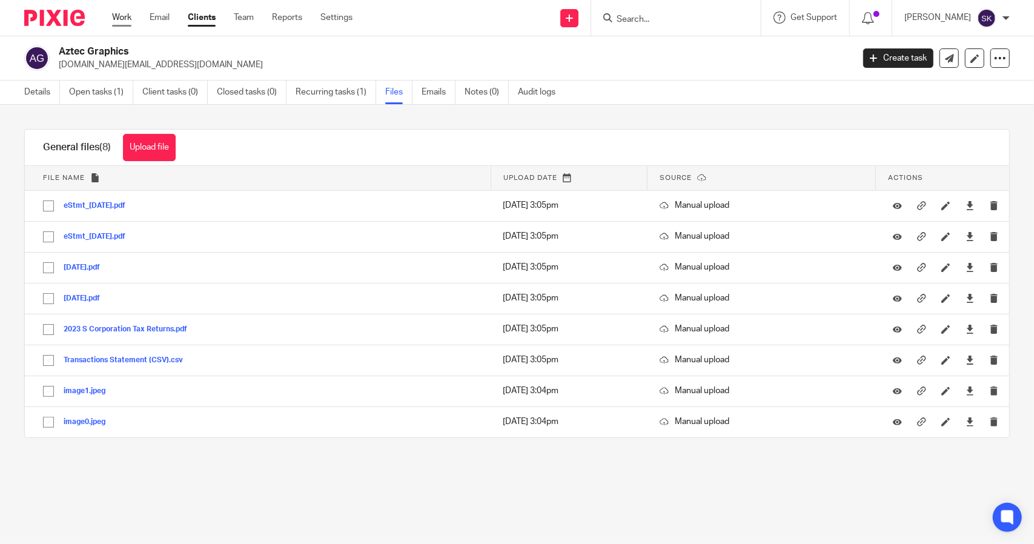
click at [127, 15] on link "Work" at bounding box center [121, 18] width 19 height 12
